Goal: Find specific page/section: Find specific page/section

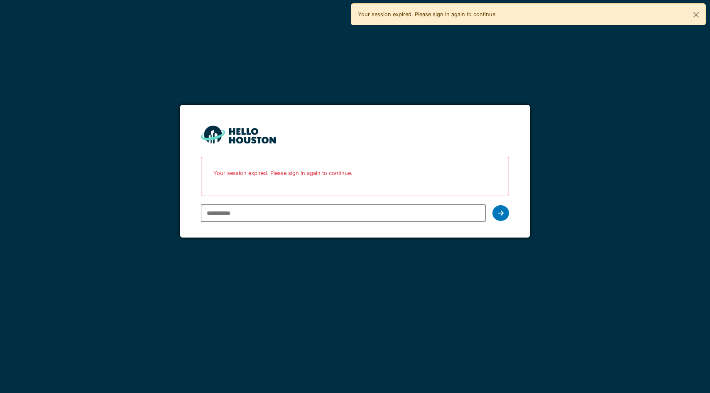
type input "**********"
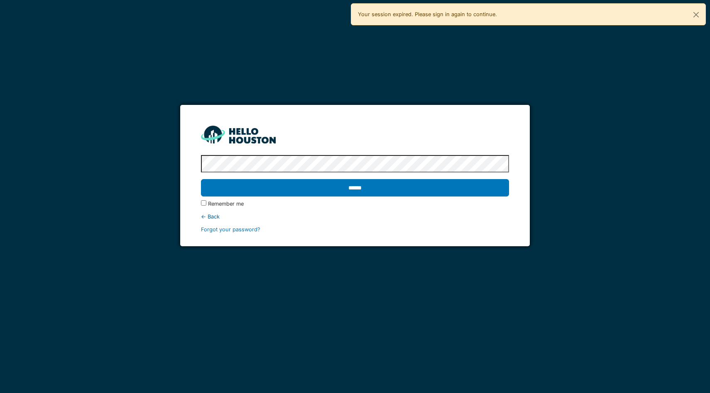
click at [201, 179] on input "******" at bounding box center [355, 187] width 308 height 17
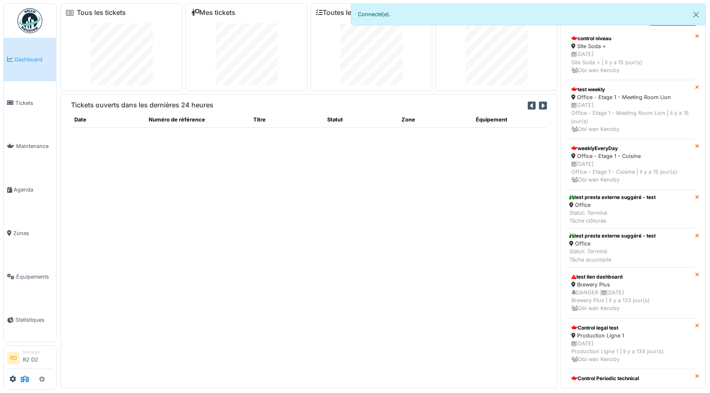
click at [25, 381] on icon at bounding box center [25, 379] width 8 height 7
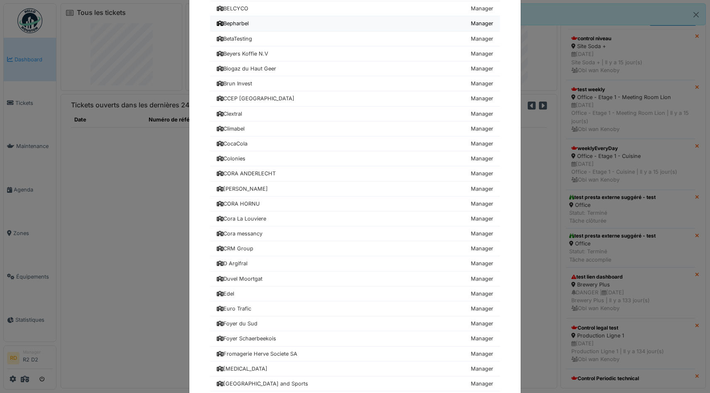
scroll to position [357, 0]
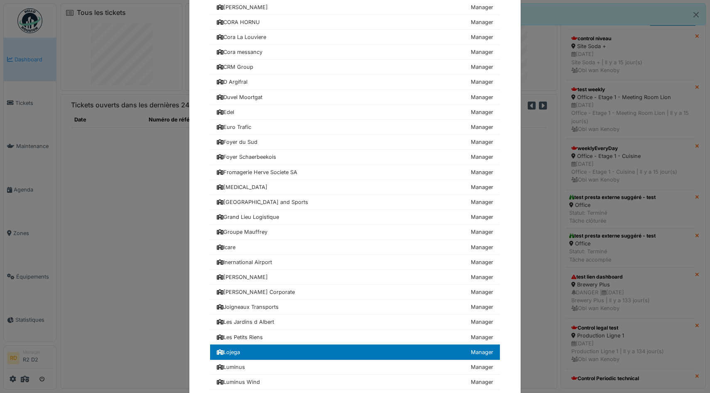
click at [112, 267] on div "Choisissez une société 24hStudio Manager Achouffe Manager AGC Technovation Cent…" at bounding box center [355, 196] width 710 height 393
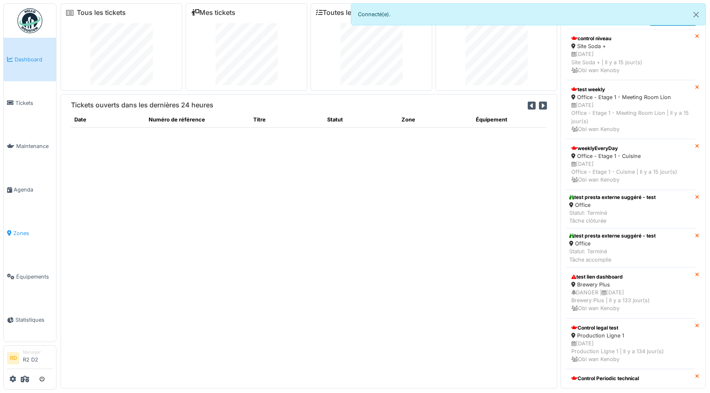
click at [18, 227] on link "Zones" at bounding box center [30, 234] width 52 height 44
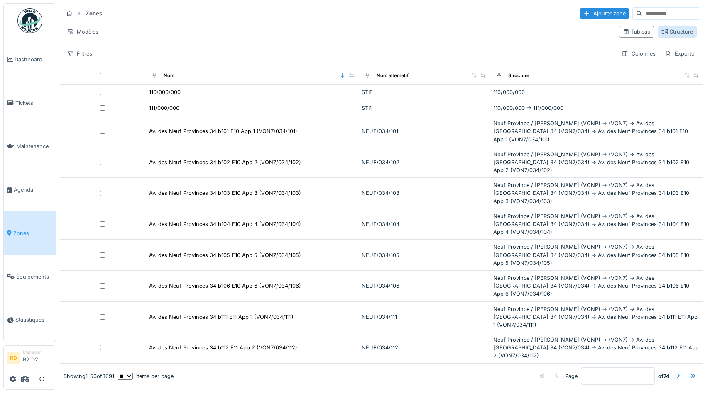
click at [680, 32] on div "Structure" at bounding box center [677, 32] width 32 height 8
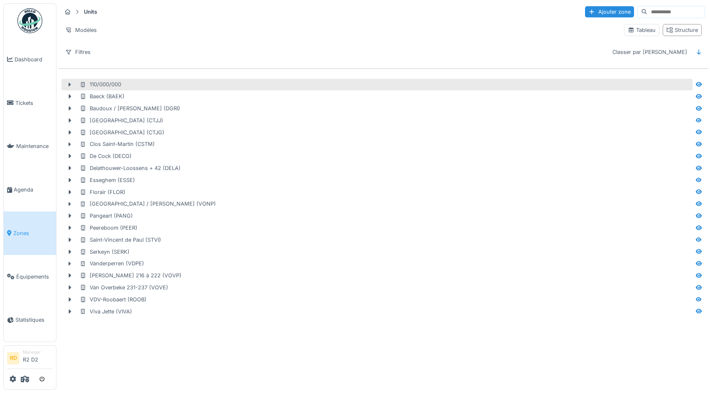
click at [144, 83] on div "110/000/000" at bounding box center [385, 85] width 611 height 8
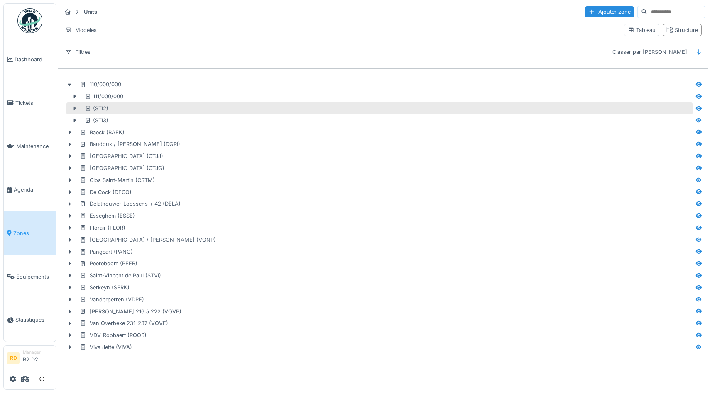
click at [74, 108] on icon at bounding box center [75, 109] width 2 height 4
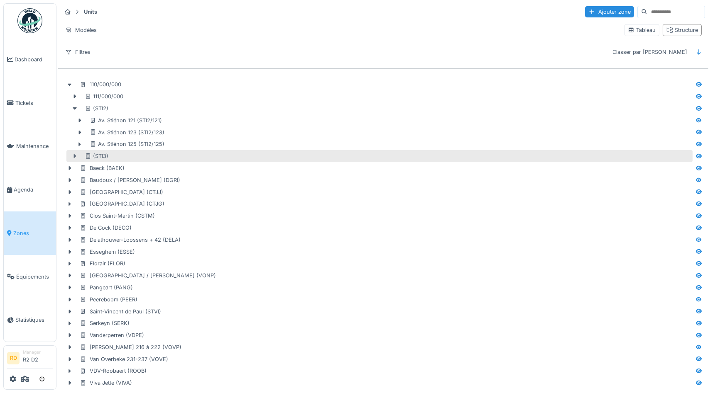
click at [76, 156] on icon at bounding box center [74, 156] width 7 height 5
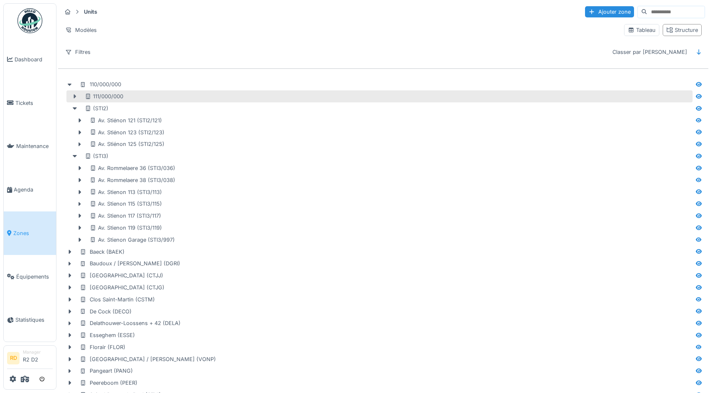
click at [76, 96] on icon at bounding box center [75, 97] width 2 height 4
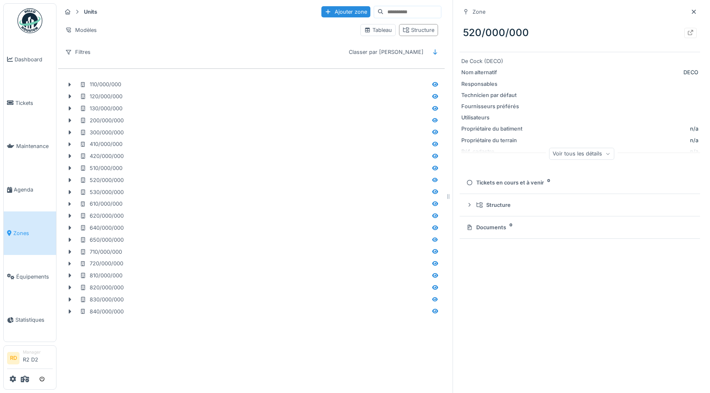
click at [22, 229] on link "Zones" at bounding box center [30, 234] width 52 height 44
click at [420, 32] on div "Structure" at bounding box center [419, 30] width 32 height 8
click at [68, 85] on icon at bounding box center [69, 84] width 7 height 5
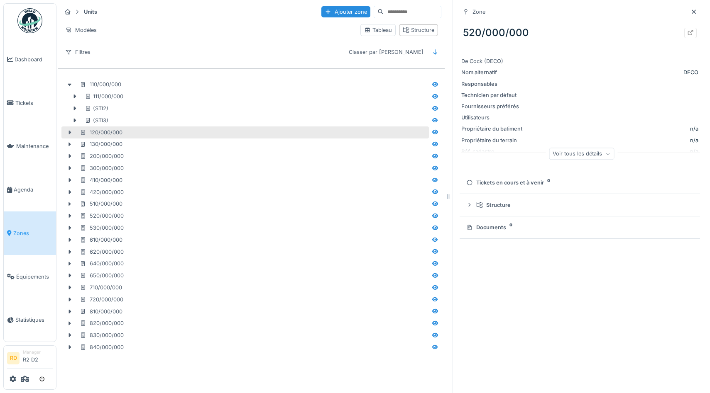
click at [67, 132] on icon at bounding box center [69, 132] width 7 height 5
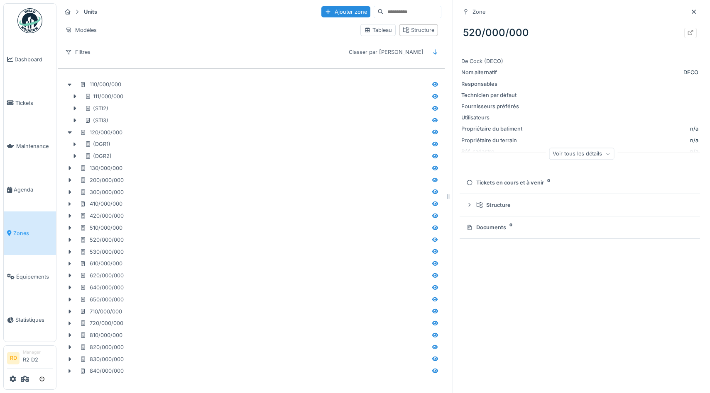
click at [25, 233] on span "Zones" at bounding box center [32, 234] width 39 height 8
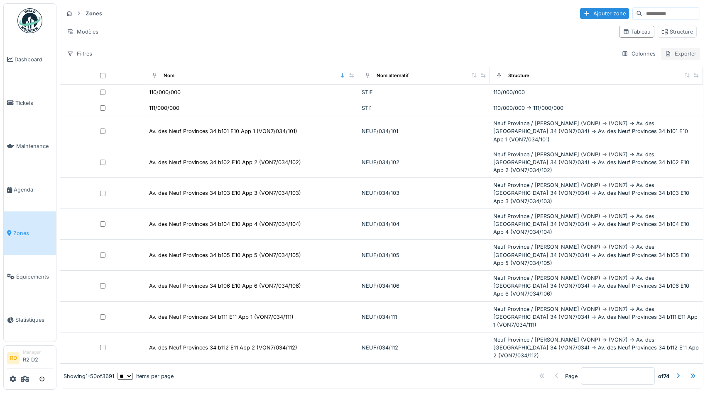
click at [684, 58] on div "Exporter" at bounding box center [680, 54] width 39 height 12
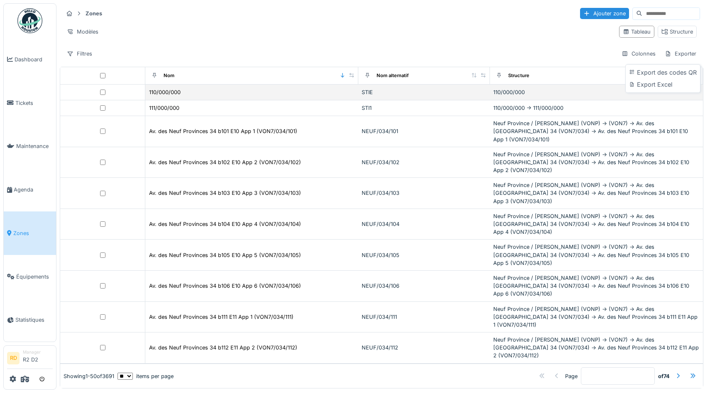
click at [524, 96] on td "110/000/000" at bounding box center [596, 93] width 213 height 16
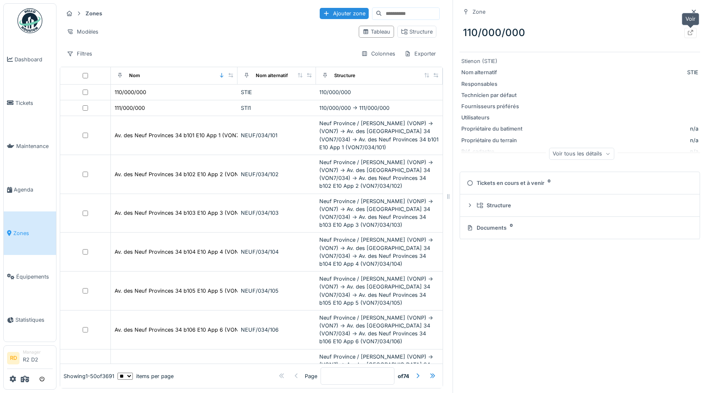
click at [689, 35] on icon at bounding box center [690, 32] width 5 height 5
click at [356, 112] on td "110/000/000 -> 111/000/000" at bounding box center [379, 108] width 127 height 16
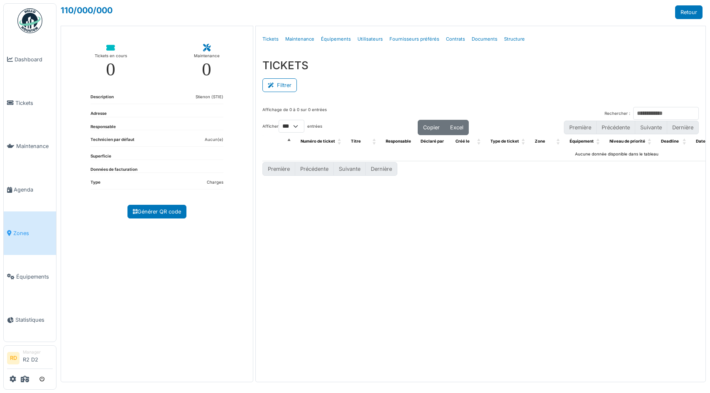
select select "***"
click at [366, 241] on div "Affichage de 0 à 0 sur 0 entrées Rechercher : Afficher ** ** *** *** entrées Co…" at bounding box center [481, 238] width 450 height 277
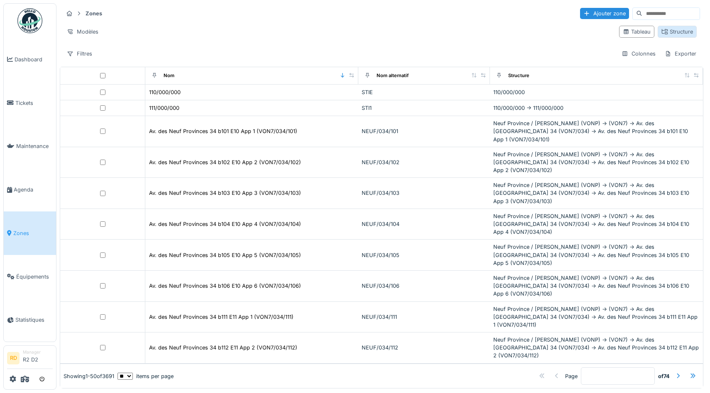
click at [685, 33] on div "Structure" at bounding box center [677, 32] width 32 height 8
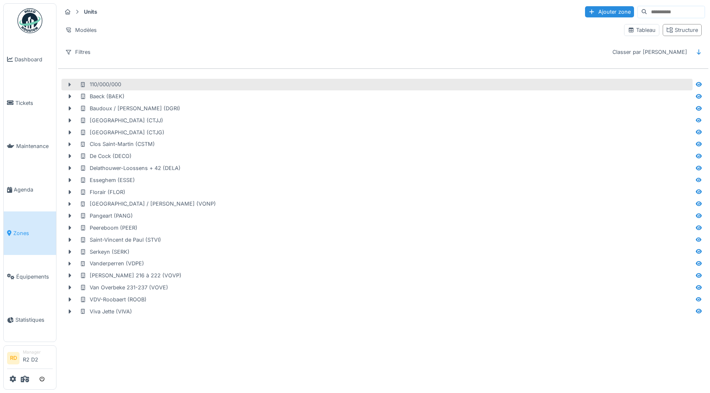
click at [69, 84] on icon at bounding box center [70, 85] width 2 height 4
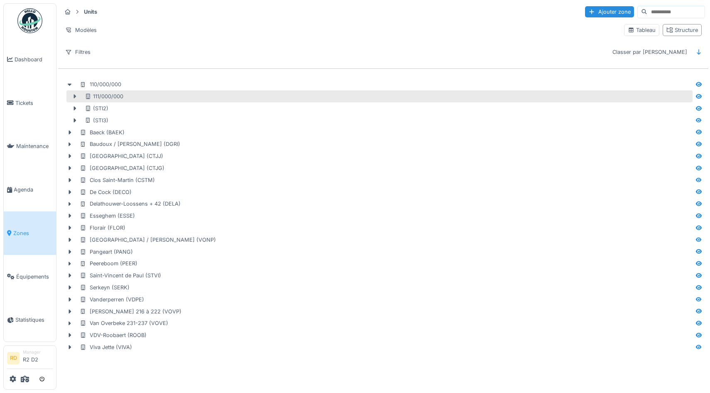
click at [73, 96] on icon at bounding box center [74, 96] width 7 height 5
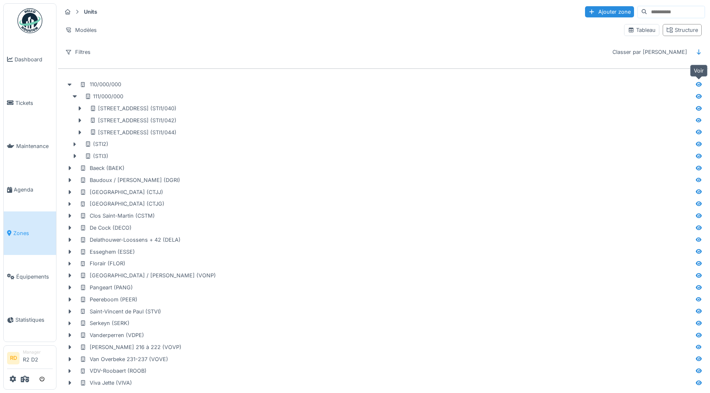
click at [700, 83] on icon at bounding box center [699, 84] width 6 height 5
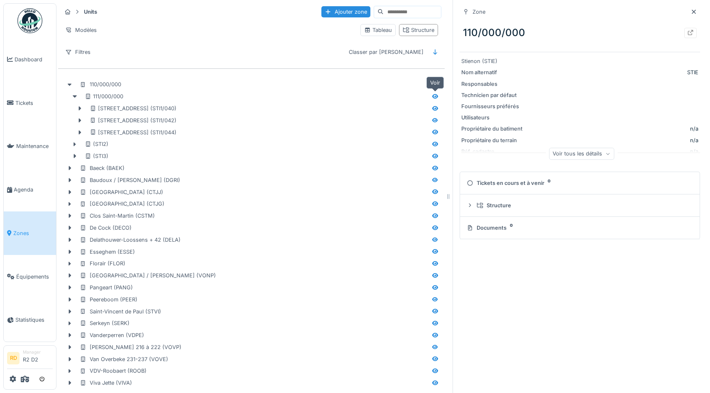
click at [435, 98] on icon at bounding box center [435, 96] width 7 height 5
click at [434, 107] on icon at bounding box center [435, 108] width 7 height 5
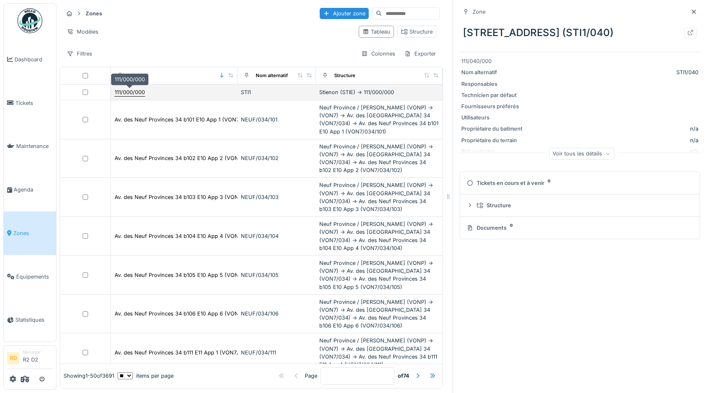
click at [133, 91] on div "111/000/000" at bounding box center [130, 92] width 30 height 8
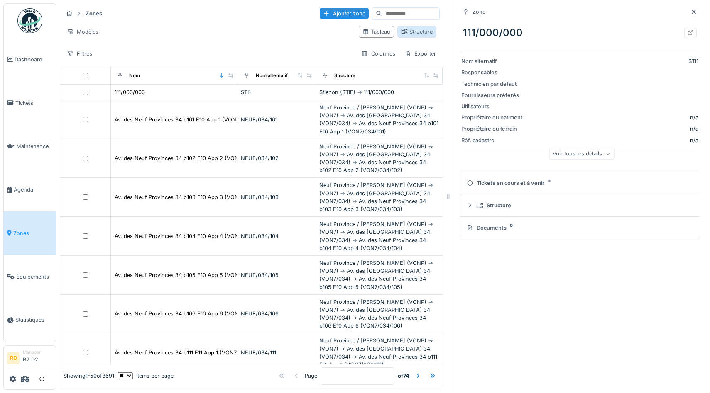
click at [417, 32] on div "Structure" at bounding box center [417, 32] width 32 height 8
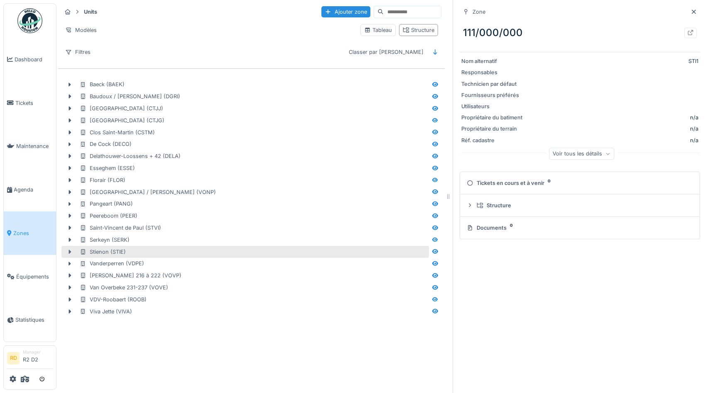
click at [69, 252] on icon at bounding box center [70, 252] width 2 height 4
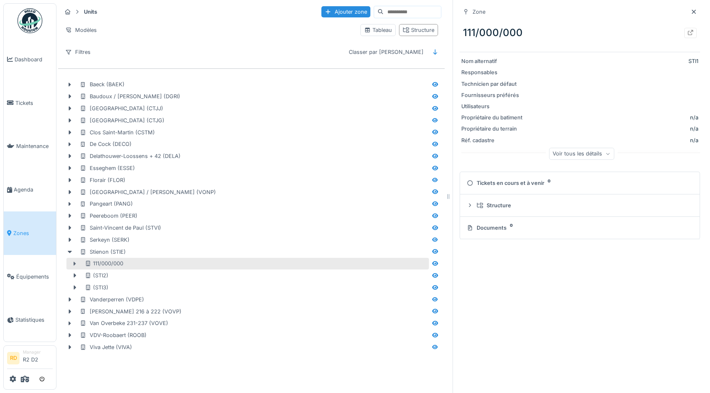
click at [73, 264] on icon at bounding box center [74, 263] width 7 height 5
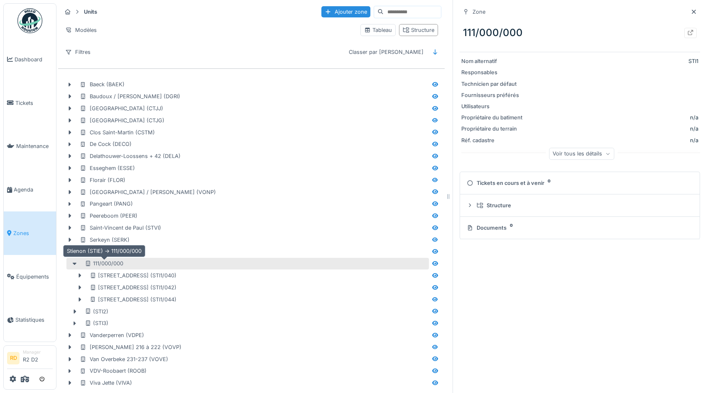
click at [100, 264] on div "111/000/000" at bounding box center [104, 264] width 39 height 8
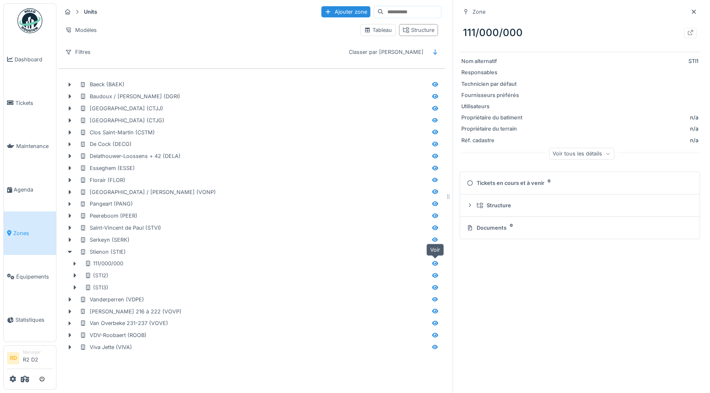
click at [435, 264] on icon at bounding box center [435, 263] width 6 height 5
click at [435, 263] on icon at bounding box center [435, 263] width 7 height 5
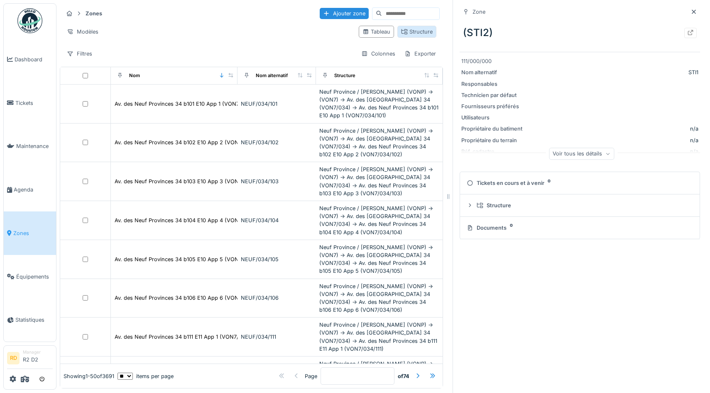
click at [421, 28] on div "Structure" at bounding box center [417, 32] width 32 height 8
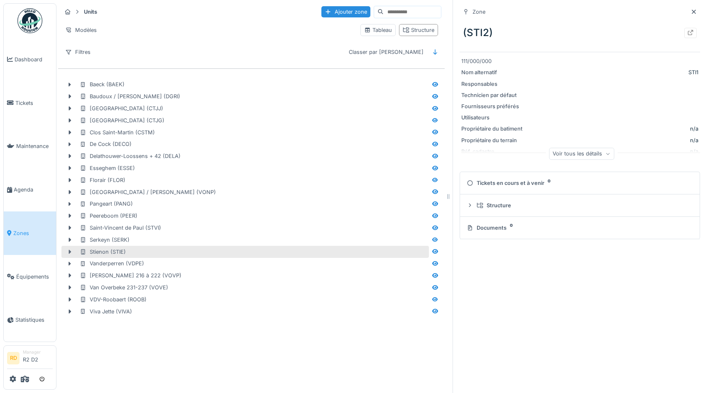
click at [68, 251] on icon at bounding box center [69, 251] width 7 height 5
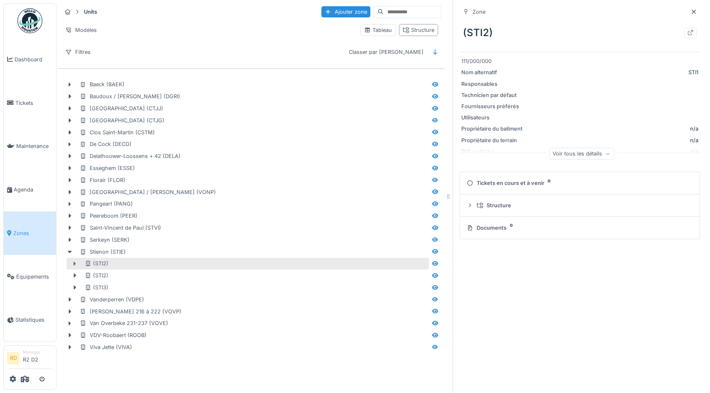
click at [76, 263] on icon at bounding box center [74, 263] width 7 height 5
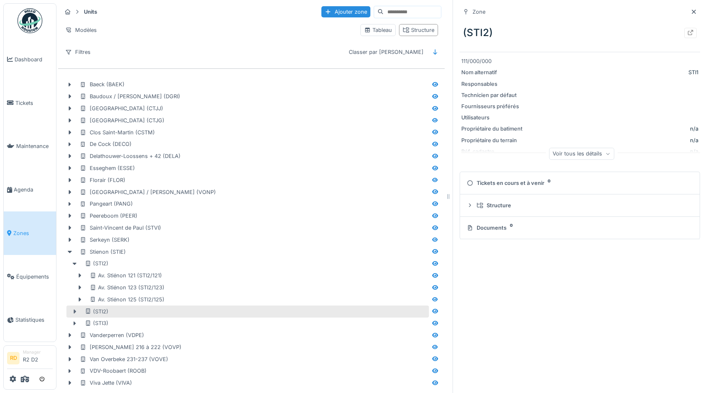
click at [73, 314] on icon at bounding box center [74, 311] width 7 height 5
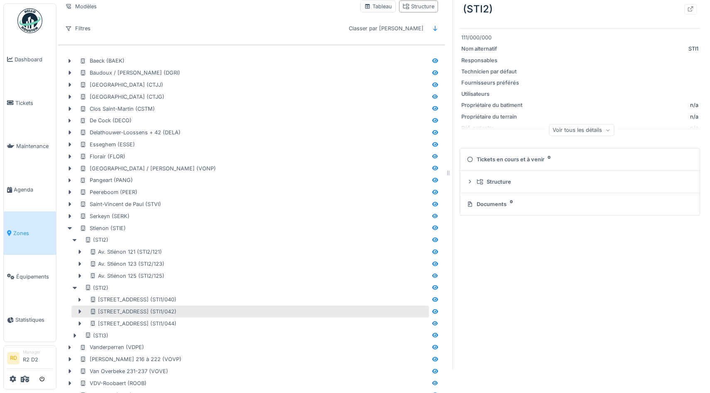
scroll to position [24, 0]
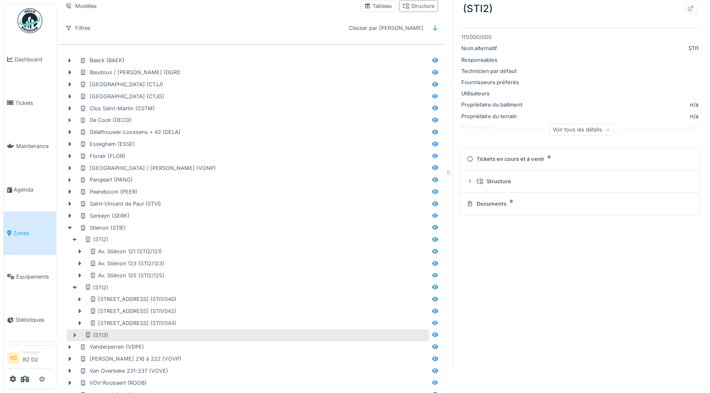
click at [74, 338] on icon at bounding box center [74, 335] width 7 height 5
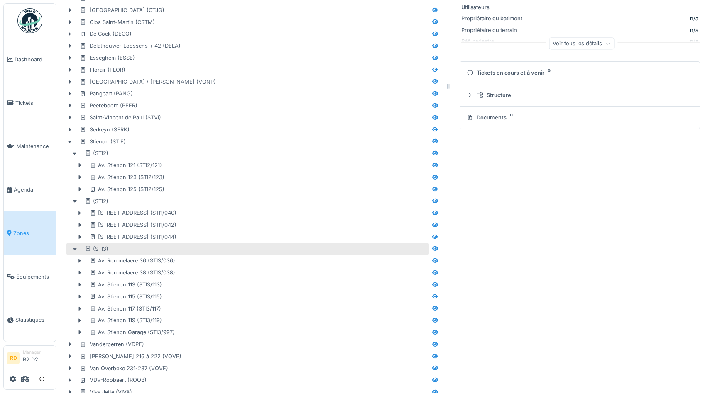
scroll to position [120, 0]
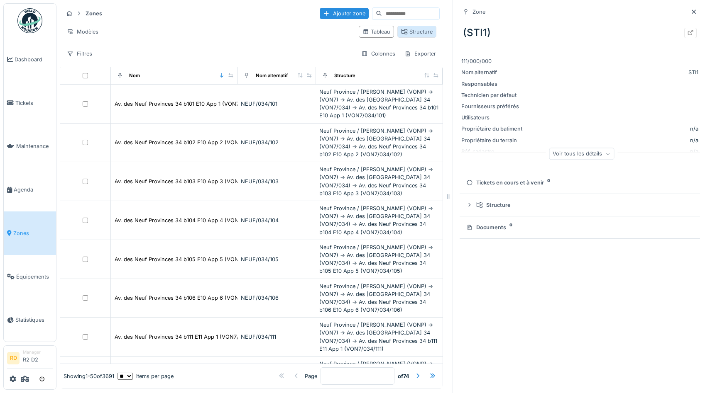
click at [421, 33] on div "Structure" at bounding box center [417, 32] width 32 height 8
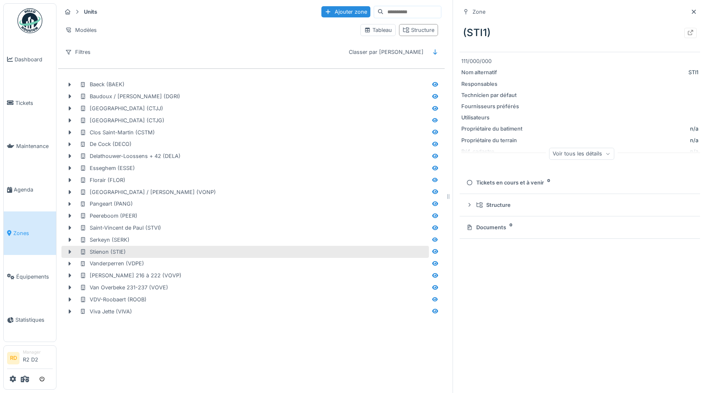
click at [69, 251] on icon at bounding box center [70, 252] width 2 height 4
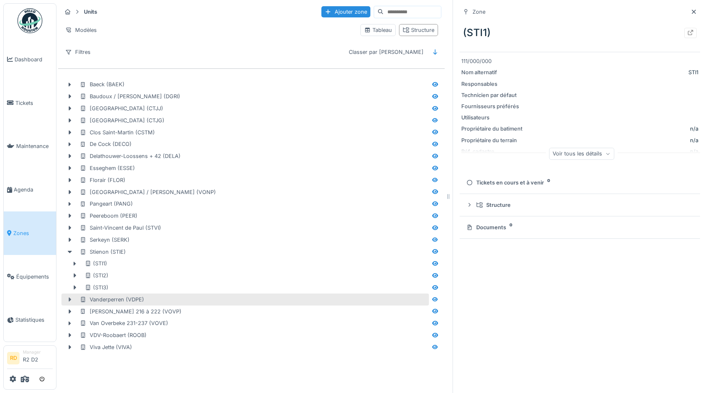
click at [71, 298] on icon at bounding box center [69, 299] width 7 height 5
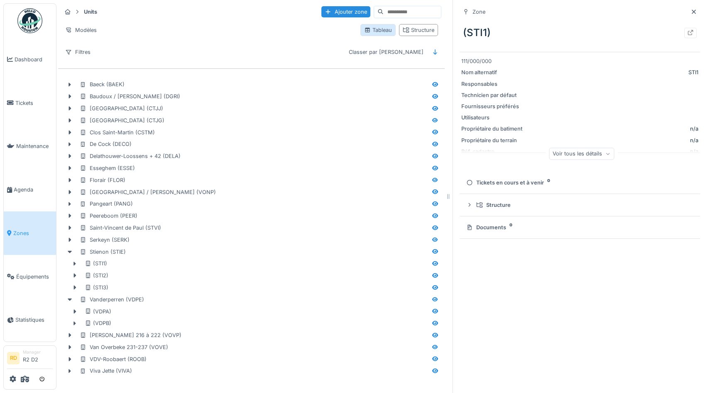
click at [387, 35] on div "Tableau" at bounding box center [377, 30] width 35 height 12
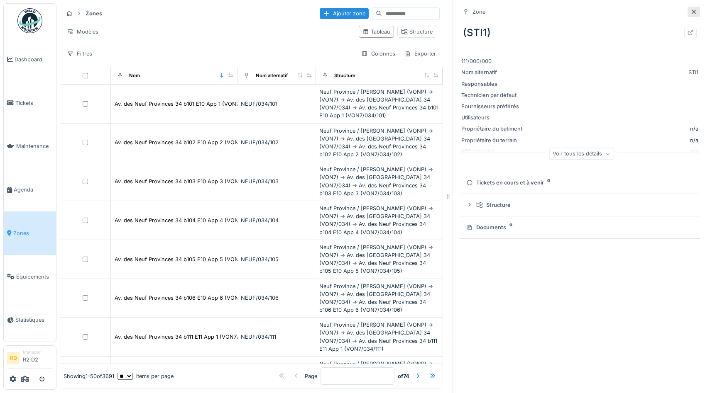
click at [696, 9] on icon at bounding box center [693, 11] width 7 height 5
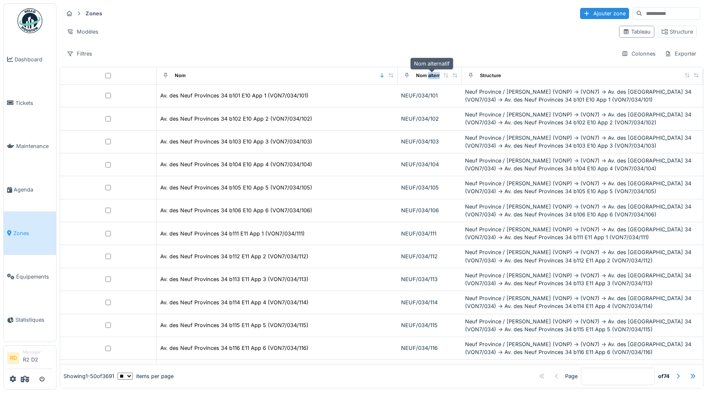
drag, startPoint x: 484, startPoint y: 74, endPoint x: 428, endPoint y: 76, distance: 56.5
click at [428, 76] on div "Nom alternatif" at bounding box center [429, 76] width 57 height 10
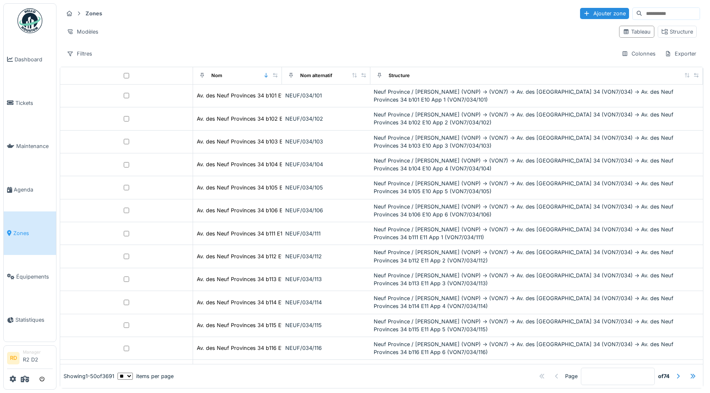
drag, startPoint x: 391, startPoint y: 77, endPoint x: 281, endPoint y: 77, distance: 109.6
click at [281, 77] on th "Nom" at bounding box center [237, 75] width 89 height 17
click at [379, 76] on icon at bounding box center [379, 75] width 6 height 5
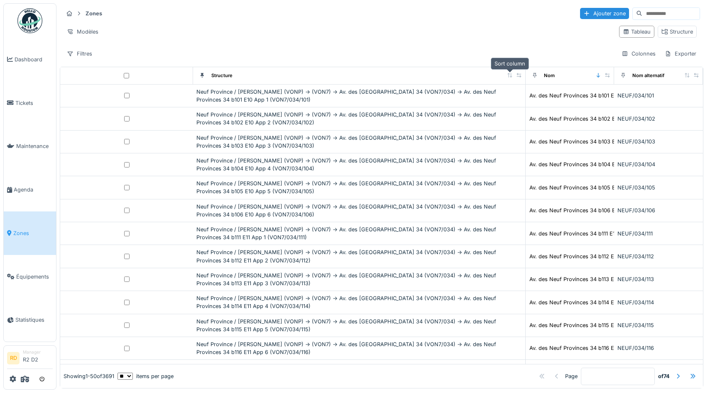
click at [507, 73] on icon at bounding box center [510, 75] width 6 height 5
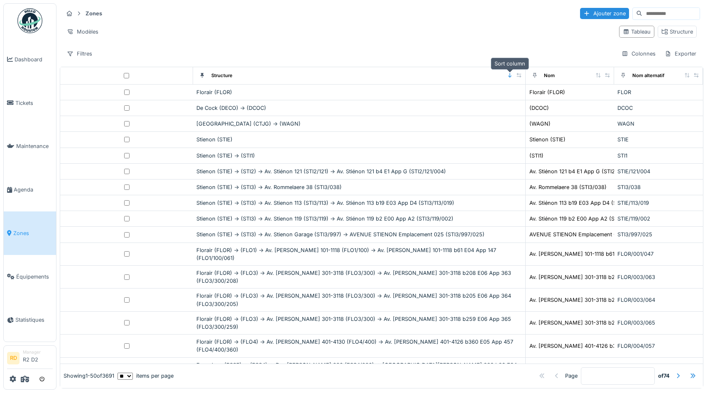
click at [508, 78] on div at bounding box center [510, 75] width 6 height 7
click at [672, 15] on input at bounding box center [670, 14] width 57 height 12
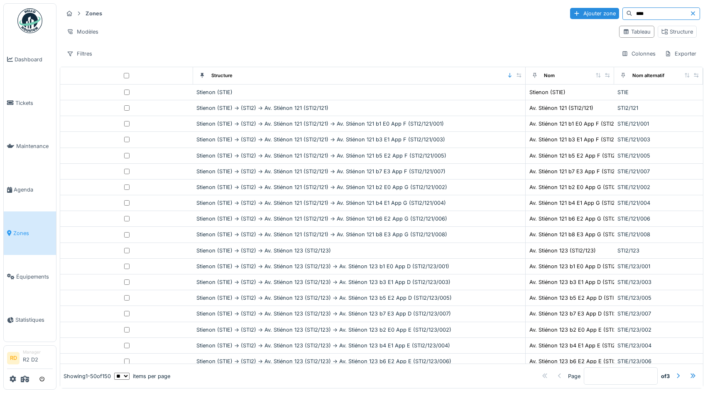
type input "****"
click at [599, 75] on icon at bounding box center [598, 75] width 6 height 5
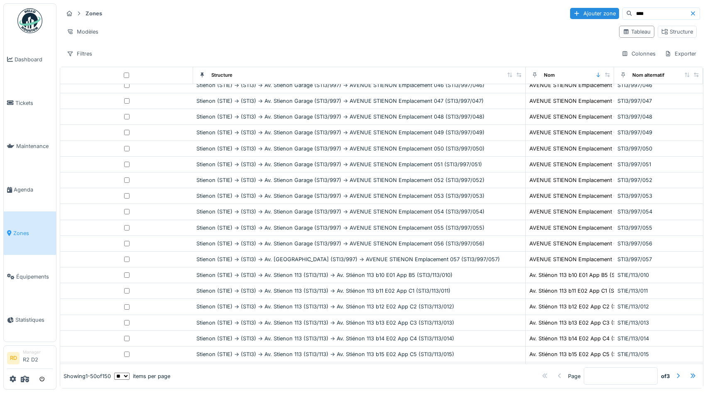
scroll to position [513, 0]
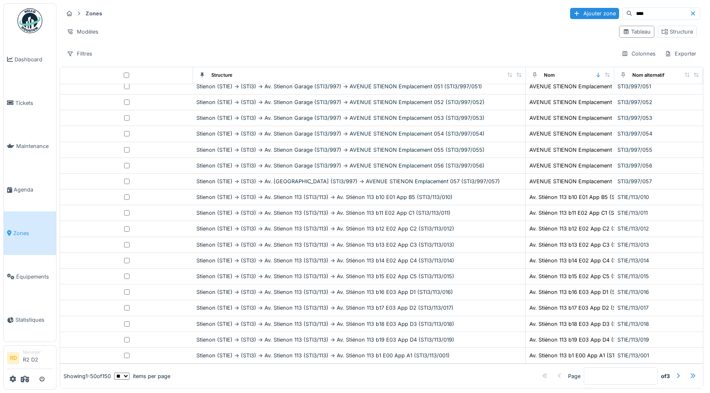
click at [690, 374] on div at bounding box center [692, 376] width 7 height 8
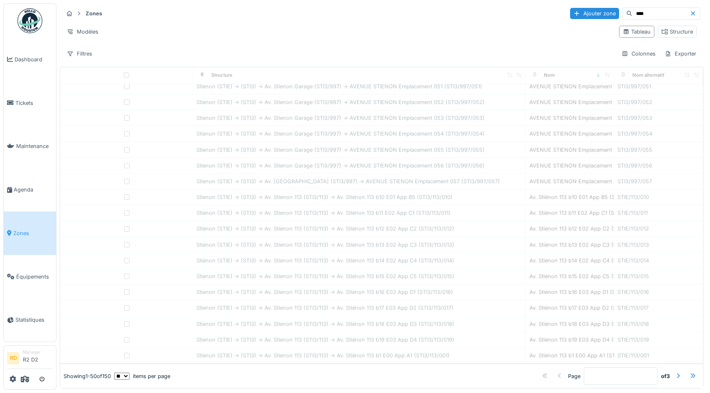
type input "*"
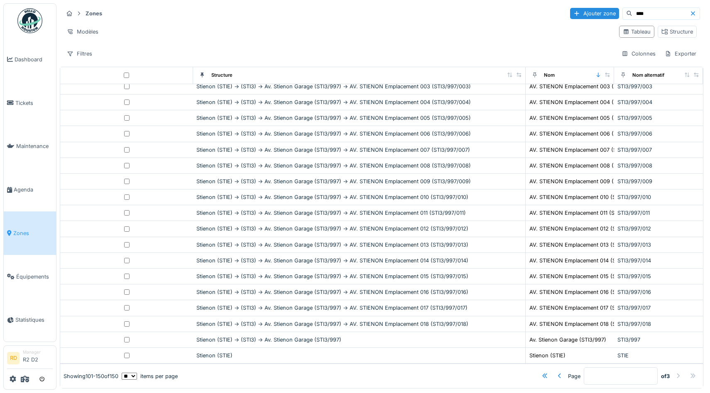
click at [632, 14] on input "****" at bounding box center [660, 14] width 57 height 12
type input "*****"
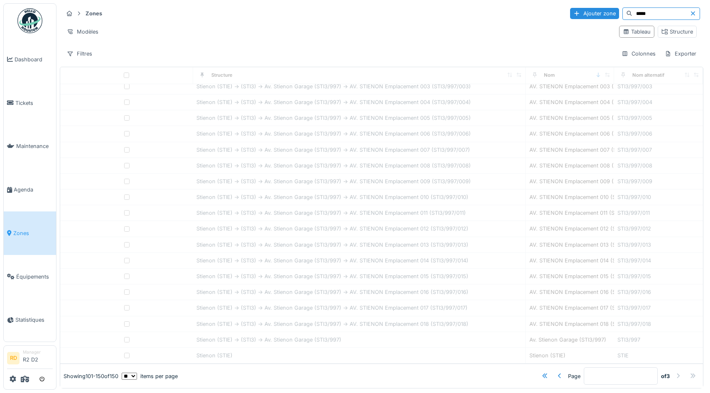
type input "*"
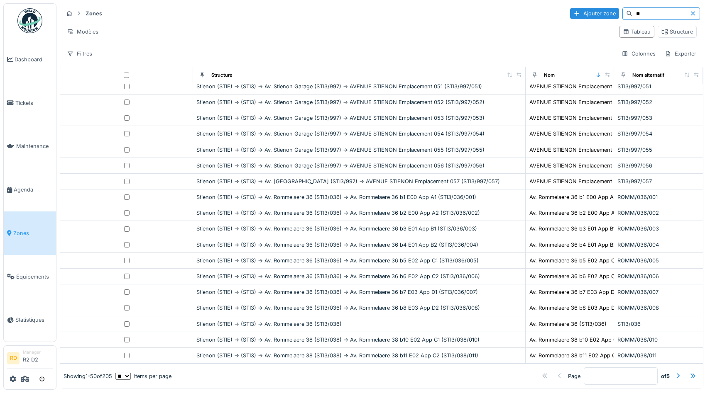
type input "*"
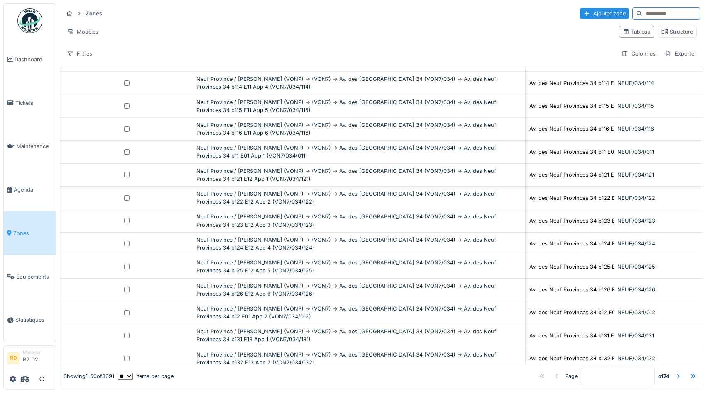
scroll to position [0, 0]
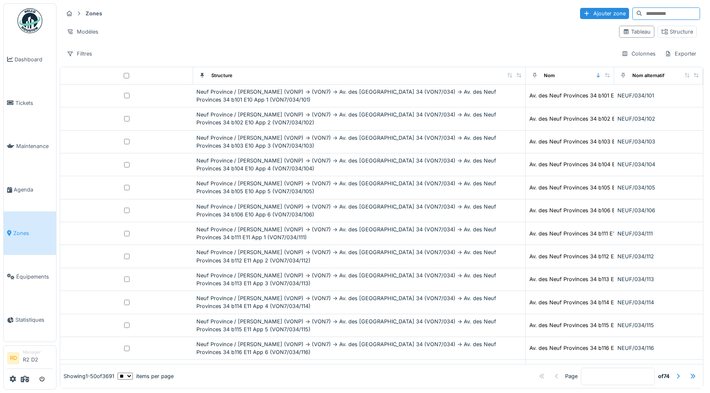
click at [318, 11] on div "Zones Ajouter zone" at bounding box center [381, 14] width 637 height 14
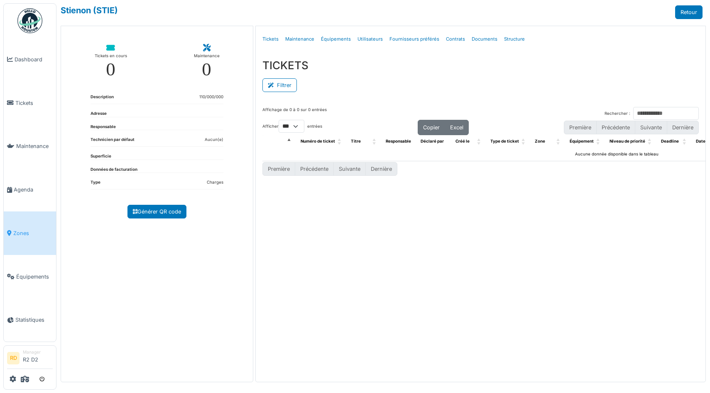
select select "***"
